Goal: Task Accomplishment & Management: Manage account settings

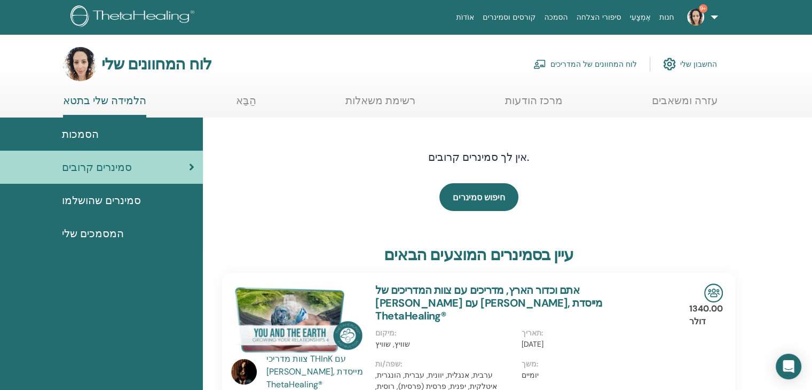
click at [113, 199] on font "סמינרים שהושלמו" at bounding box center [101, 200] width 79 height 14
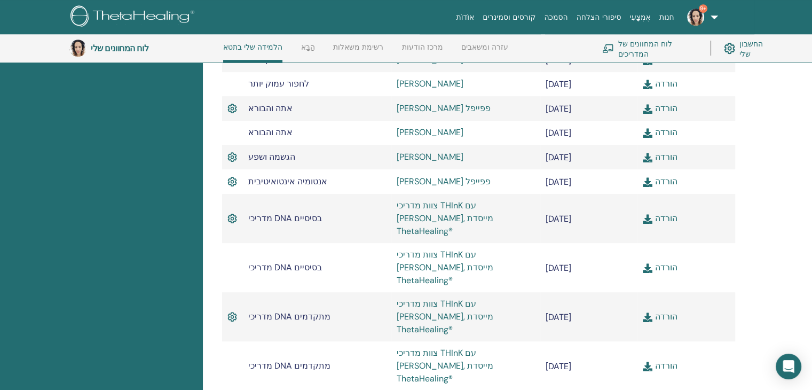
scroll to position [545, 0]
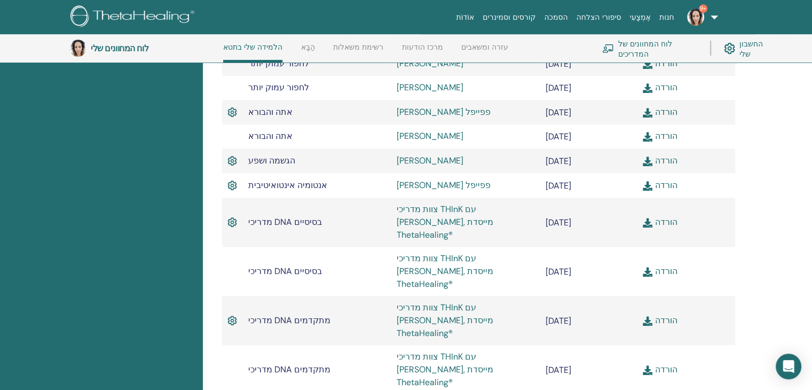
click at [644, 45] on font "לוח המחוונים של המדריכים" at bounding box center [645, 48] width 54 height 20
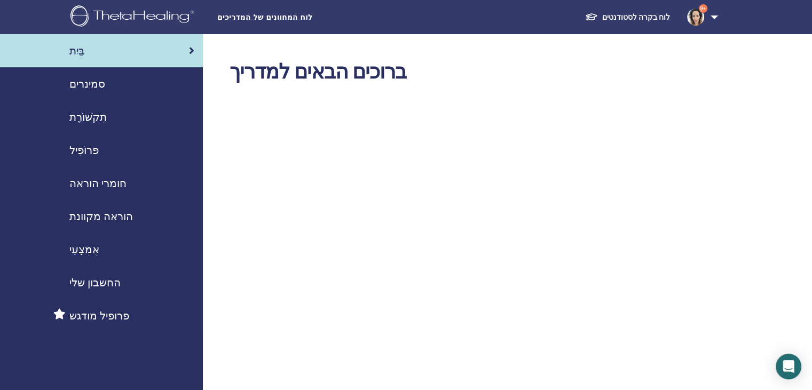
click at [81, 86] on font "סמינרים" at bounding box center [87, 84] width 36 height 14
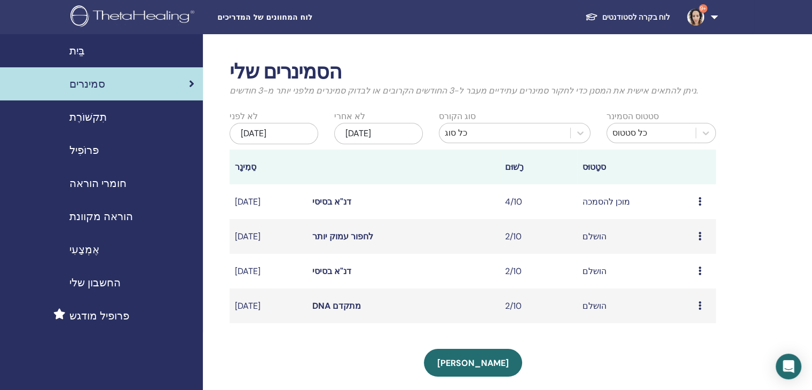
click at [703, 233] on div "תצוגה מקדימה משתתפים" at bounding box center [704, 236] width 12 height 13
click at [704, 261] on font "משתתפים" at bounding box center [693, 258] width 37 height 11
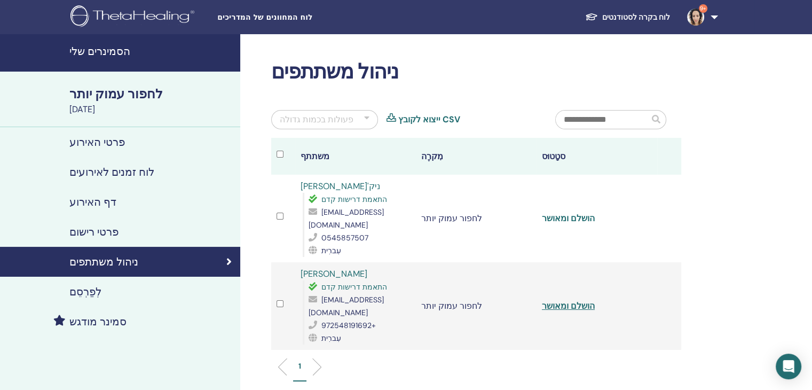
click at [567, 214] on font "הושלם ומאושר" at bounding box center [568, 218] width 53 height 11
click at [562, 300] on font "הושלם ומאושר" at bounding box center [568, 305] width 53 height 11
